Goal: Information Seeking & Learning: Learn about a topic

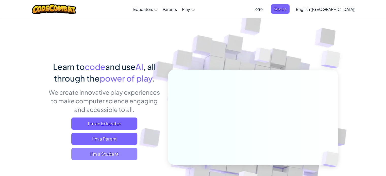
click at [121, 155] on span "I'm a Student" at bounding box center [104, 154] width 66 height 12
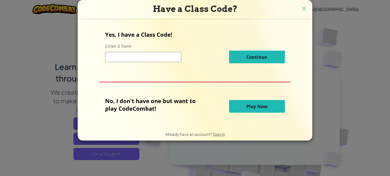
click at [149, 58] on input at bounding box center [143, 57] width 76 height 10
click at [247, 102] on button "Play Now" at bounding box center [257, 106] width 56 height 13
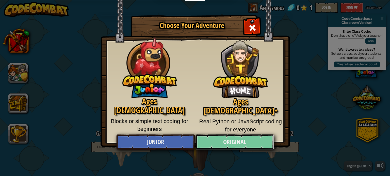
click at [227, 139] on link "Original" at bounding box center [234, 142] width 78 height 15
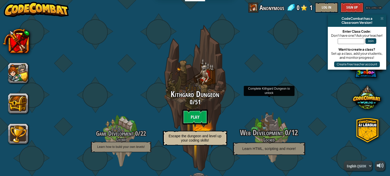
click at [271, 131] on span "Web Development" at bounding box center [261, 133] width 43 height 10
click at [265, 137] on h4 "Locked" at bounding box center [269, 140] width 96 height 6
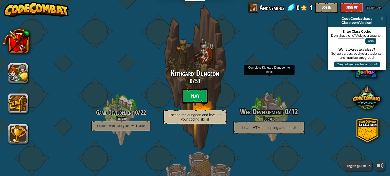
scroll to position [24, 0]
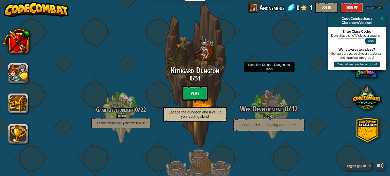
click at [268, 106] on span "Web Development" at bounding box center [261, 109] width 43 height 10
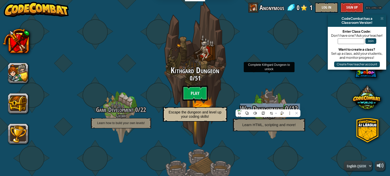
click at [268, 106] on span "Web Development" at bounding box center [261, 109] width 43 height 10
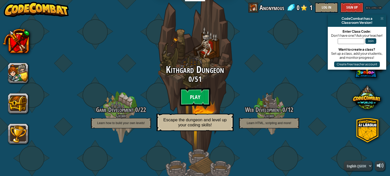
click at [195, 95] on btn "Play" at bounding box center [195, 97] width 30 height 18
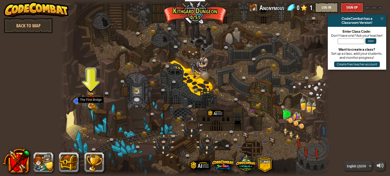
click at [88, 96] on img at bounding box center [91, 99] width 7 height 14
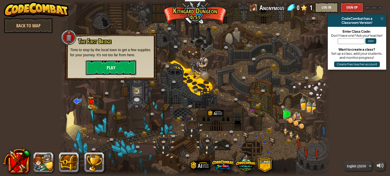
click at [114, 63] on button "Play" at bounding box center [111, 67] width 51 height 15
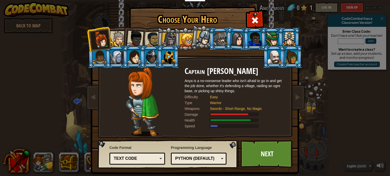
scroll to position [6, 0]
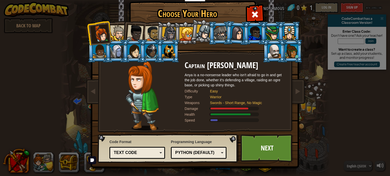
click at [208, 154] on div "Python (Default)" at bounding box center [197, 153] width 44 height 6
click at [263, 150] on link "Next" at bounding box center [266, 148] width 53 height 28
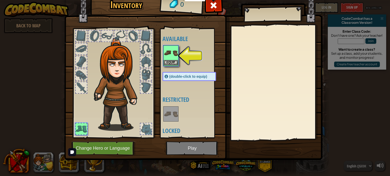
click at [171, 59] on img at bounding box center [171, 53] width 14 height 14
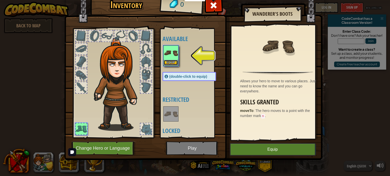
click at [171, 60] on button "Equip" at bounding box center [171, 62] width 14 height 5
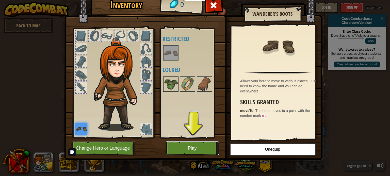
click at [191, 150] on button "Play" at bounding box center [192, 149] width 53 height 14
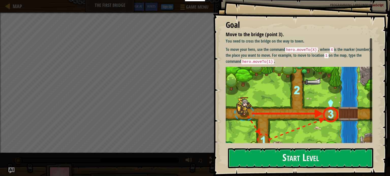
click at [299, 158] on button "Start Level" at bounding box center [300, 158] width 145 height 20
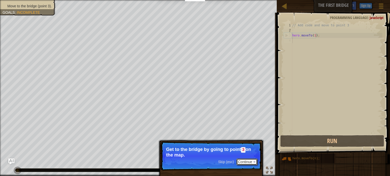
click at [247, 161] on button "Continue" at bounding box center [246, 162] width 21 height 7
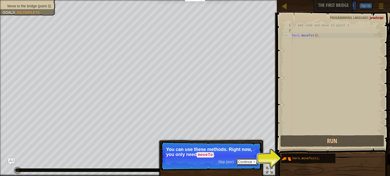
click at [251, 159] on button "Continue" at bounding box center [246, 162] width 21 height 7
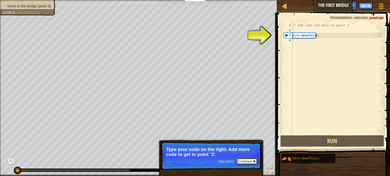
click at [246, 159] on button "Continue" at bounding box center [246, 161] width 21 height 7
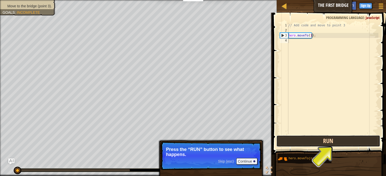
click at [340, 145] on button "Run" at bounding box center [328, 142] width 104 height 12
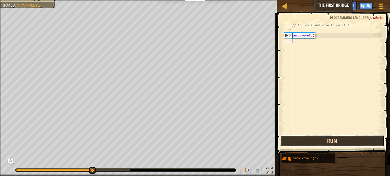
click at [331, 139] on button "Run" at bounding box center [332, 142] width 104 height 12
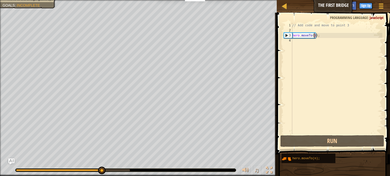
click at [314, 35] on div "// Add code and move to point 3 hero . moveTo ( 1 ) ;" at bounding box center [336, 84] width 91 height 122
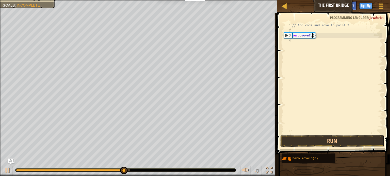
scroll to position [2, 2]
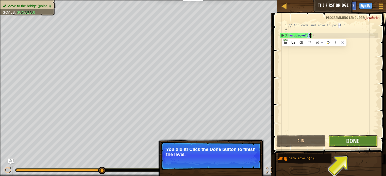
type textarea "hero.moveTo(3);"
click at [358, 136] on button "Done" at bounding box center [352, 142] width 49 height 12
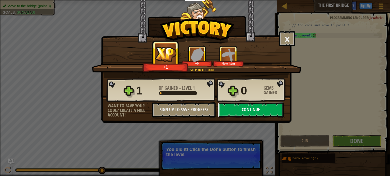
click at [253, 109] on button "Continue" at bounding box center [250, 110] width 65 height 15
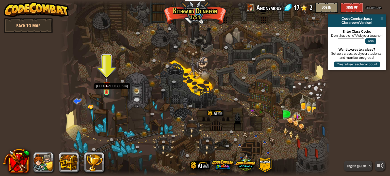
click at [106, 92] on img at bounding box center [106, 85] width 7 height 15
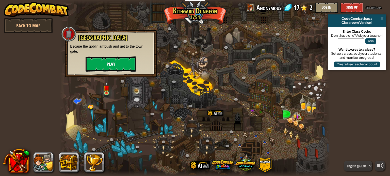
click at [97, 62] on button "Play" at bounding box center [111, 64] width 51 height 15
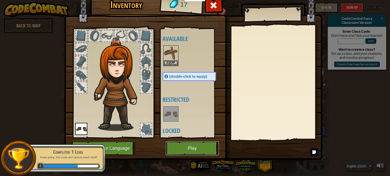
click at [188, 143] on button "Play" at bounding box center [192, 149] width 53 height 14
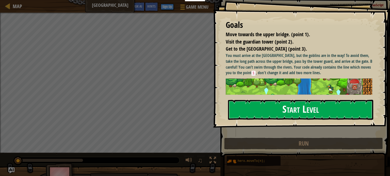
click at [272, 112] on button "Start Level" at bounding box center [300, 110] width 145 height 20
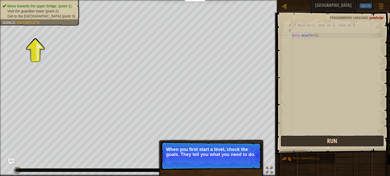
click at [318, 140] on button "Run" at bounding box center [332, 142] width 104 height 12
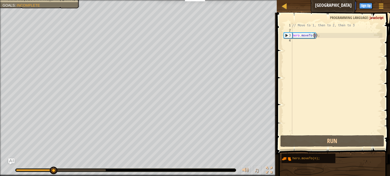
click at [313, 37] on div "// Move to 1, then to 2, then to 3 hero . moveTo ( 1 ) ;" at bounding box center [336, 84] width 91 height 122
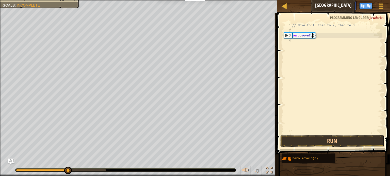
type textarea "hero.moveTo(2);"
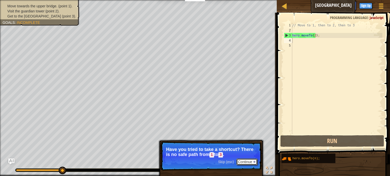
click at [240, 162] on button "Continue" at bounding box center [246, 162] width 21 height 7
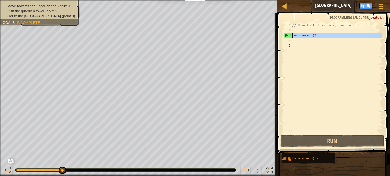
drag, startPoint x: 324, startPoint y: 39, endPoint x: 292, endPoint y: 34, distance: 32.6
click at [292, 34] on div "1 2 3 4 5 // Move to 1, then to 2, then to 3 hero . moveTo ( 2 ) ; הההההההההההה…" at bounding box center [332, 79] width 99 height 112
drag, startPoint x: 292, startPoint y: 34, endPoint x: 340, endPoint y: 31, distance: 47.8
click at [340, 0] on html "Educators Create Free Account School & District Solutions Teacher Toolkit Previ…" at bounding box center [195, 0] width 390 height 0
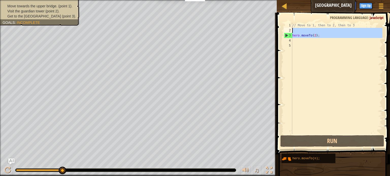
type textarea "hero.moveTo(2);"
click at [340, 31] on div "// Move to 1, then to 2, then to 3 hero . moveTo ( 2 ) ;" at bounding box center [336, 79] width 91 height 112
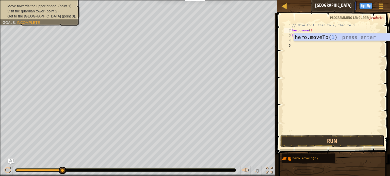
scroll to position [2, 1]
type textarea "hero.moveTo(1)"
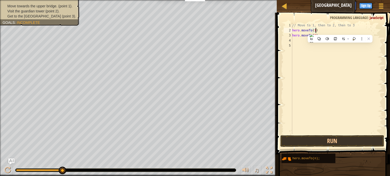
click at [317, 28] on div "// Move to 1, then to 2, then to 3 hero . moveTo ( 1 ) hero . moveTo ( 2 ) ;" at bounding box center [336, 84] width 91 height 122
type textarea "hero.moveTo(2);"
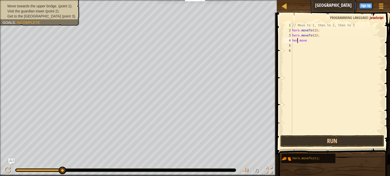
scroll to position [2, 1]
type textarea "hero.moveTo(3);"
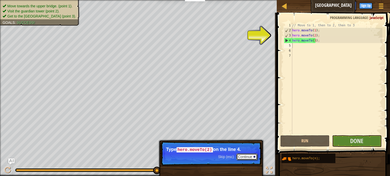
click at [245, 156] on button "Continue" at bounding box center [246, 157] width 21 height 7
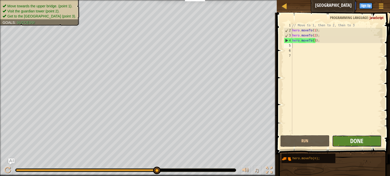
click at [361, 139] on span "Done" at bounding box center [356, 141] width 13 height 8
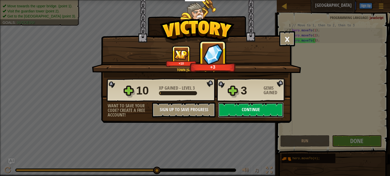
click at [260, 115] on button "Continue" at bounding box center [250, 110] width 65 height 15
